Goal: Transaction & Acquisition: Download file/media

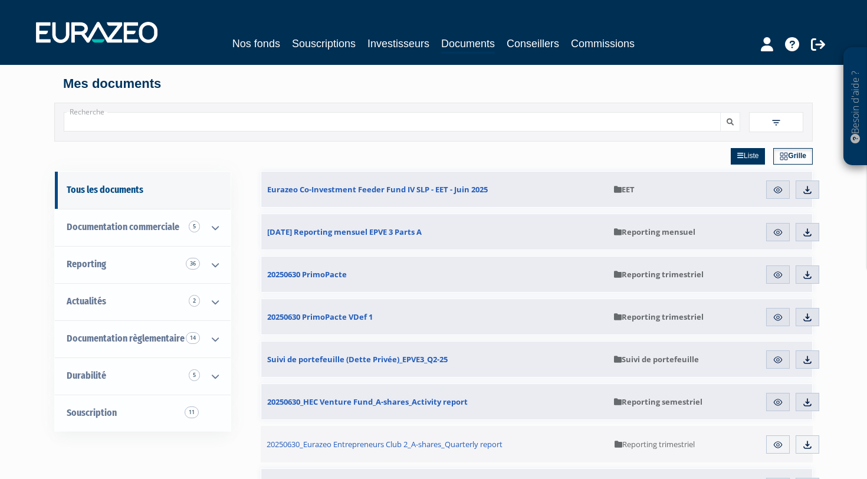
scroll to position [1, 0]
click at [157, 264] on link "Reporting 36" at bounding box center [143, 263] width 176 height 37
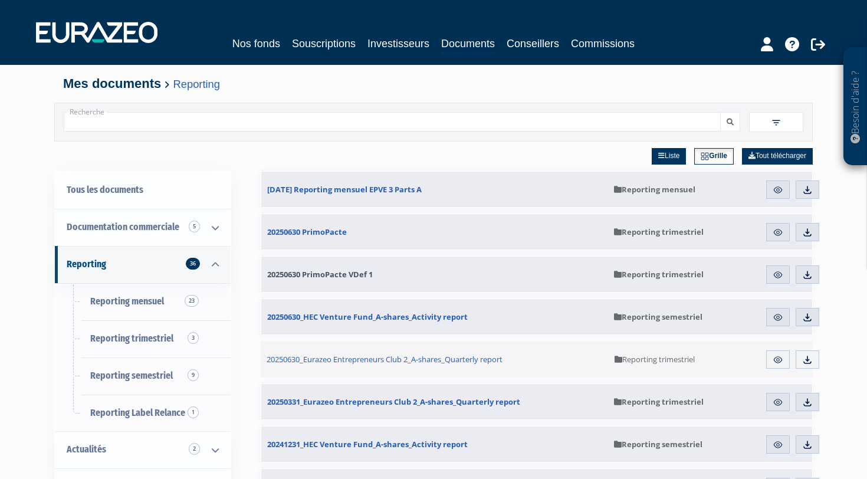
scroll to position [4, 0]
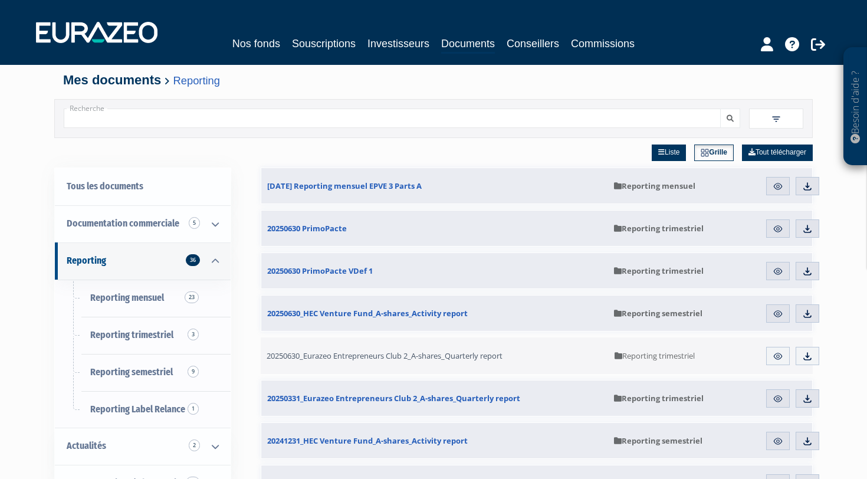
click at [395, 353] on span "20250630_Eurazeo Entrepreneurs Club 2_A-shares_Quarterly report" at bounding box center [385, 355] width 236 height 11
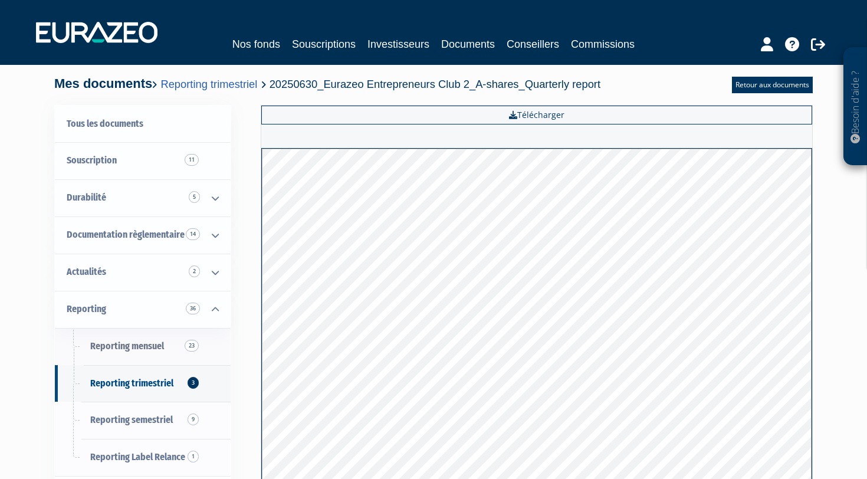
click at [154, 346] on span "Reporting mensuel 23" at bounding box center [127, 345] width 74 height 11
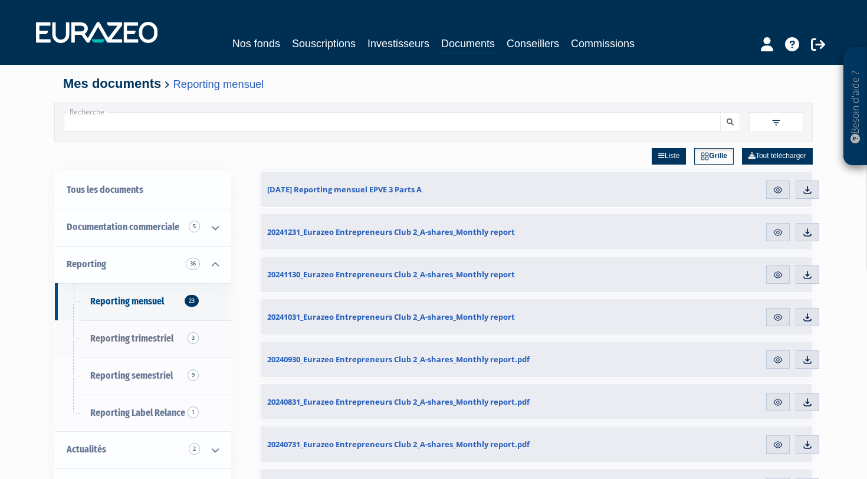
click at [140, 345] on link "Reporting trimestriel 3" at bounding box center [143, 338] width 176 height 37
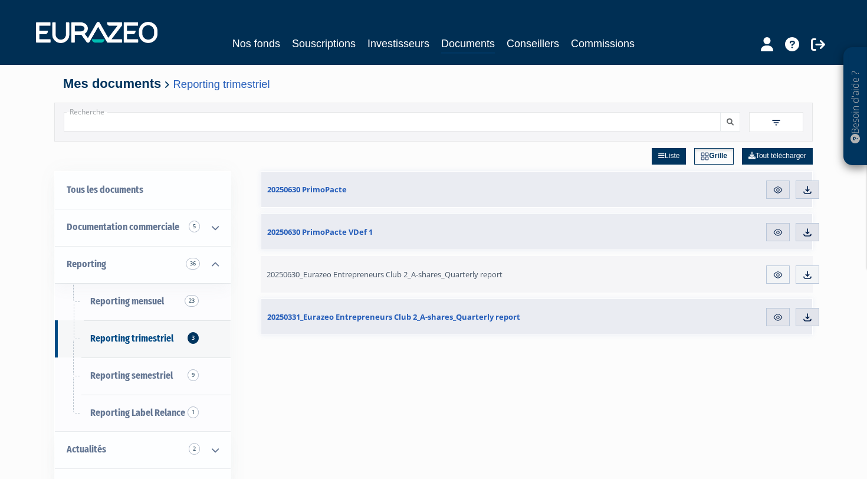
click at [373, 268] on link "20250630_Eurazeo Entrepreneurs Club 2_A-shares_Quarterly report" at bounding box center [435, 274] width 348 height 37
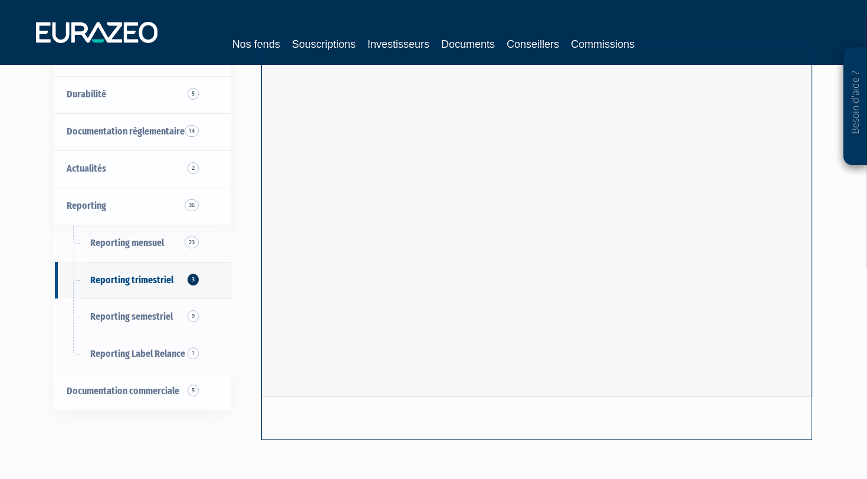
scroll to position [103, 0]
click at [118, 217] on link "Reporting 36" at bounding box center [143, 206] width 176 height 37
click at [90, 206] on span "Reporting 36" at bounding box center [87, 206] width 40 height 11
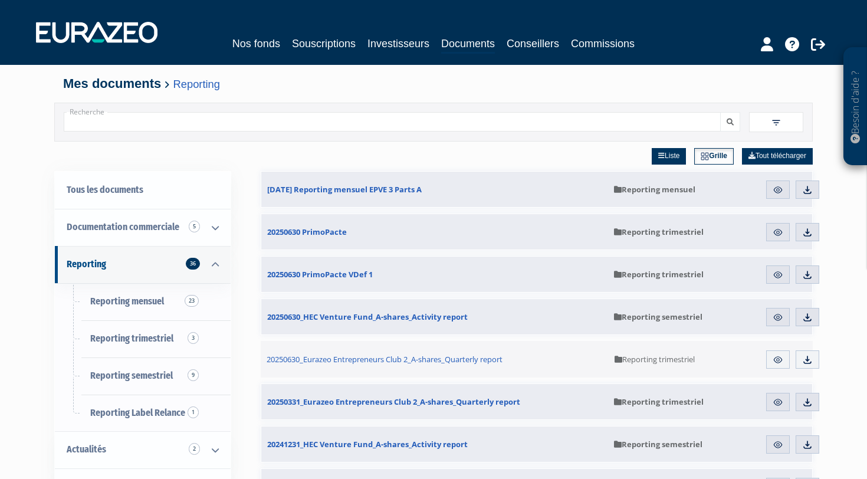
click at [812, 361] on img at bounding box center [807, 360] width 11 height 11
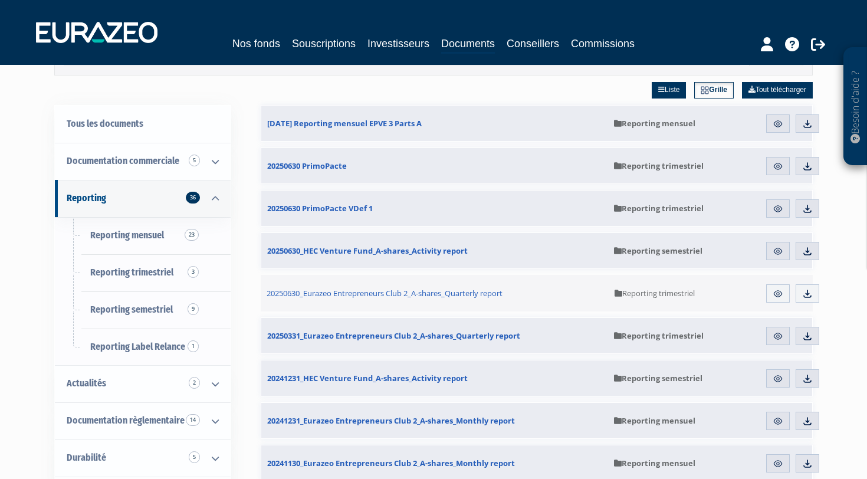
scroll to position [65, 0]
click at [279, 97] on div "Liste Grille Tout télécharger" at bounding box center [537, 90] width 552 height 29
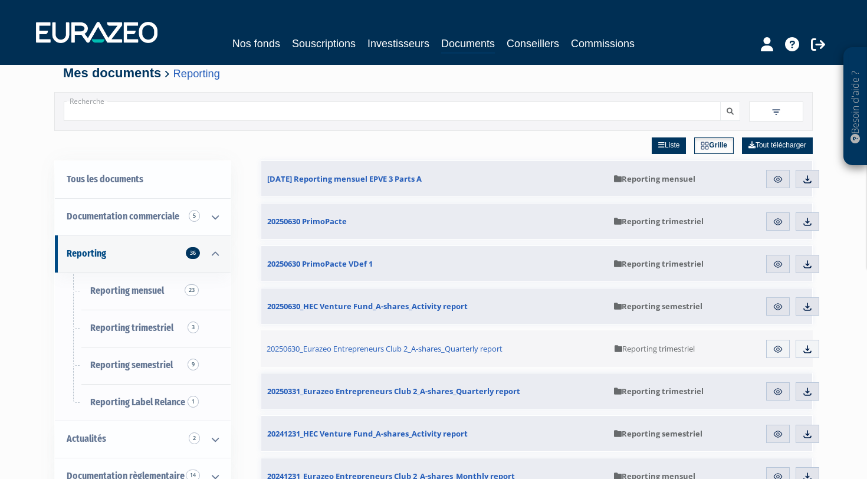
scroll to position [9, 0]
